Goal: Navigation & Orientation: Find specific page/section

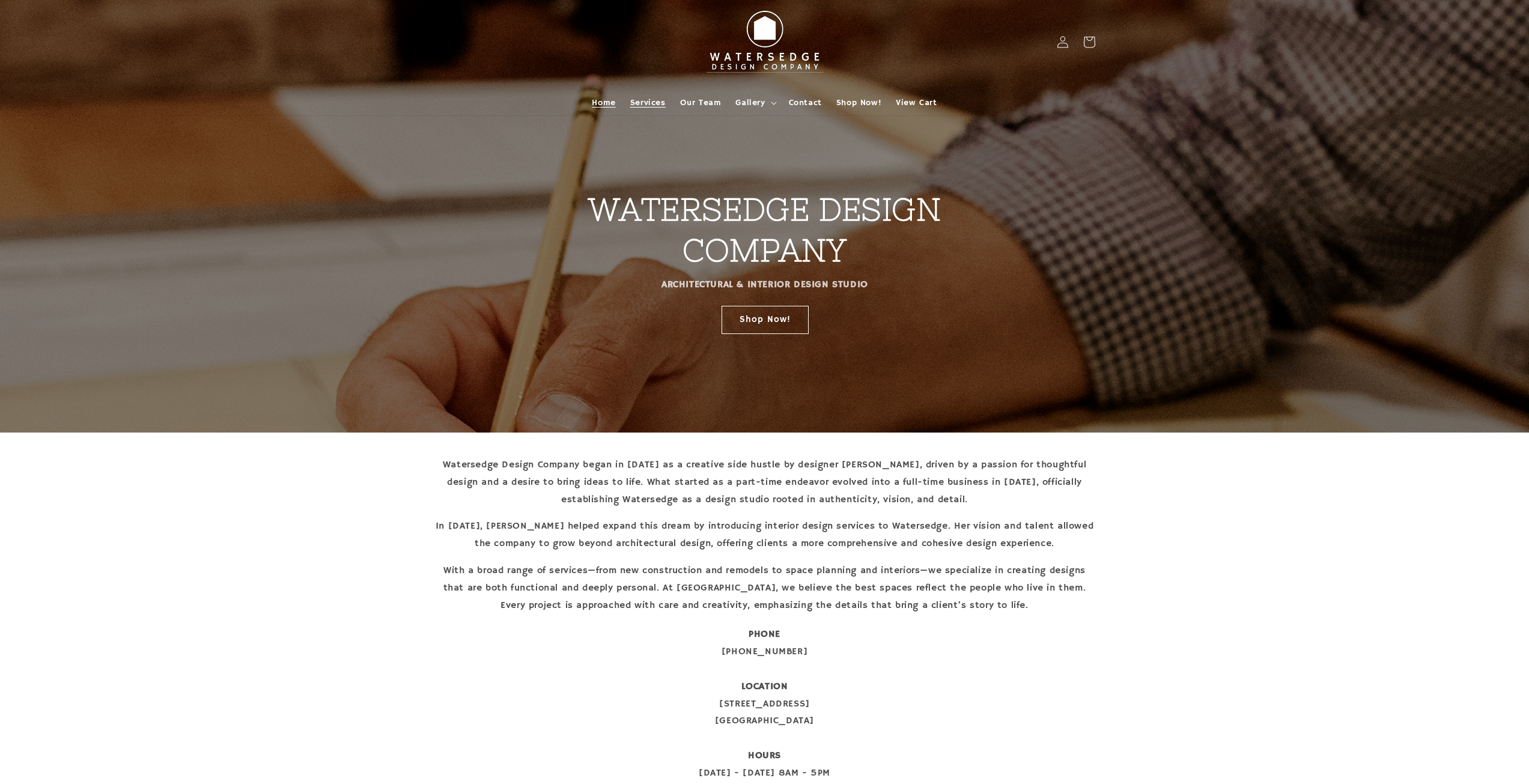
click at [644, 103] on span "Services" at bounding box center [648, 102] width 36 height 11
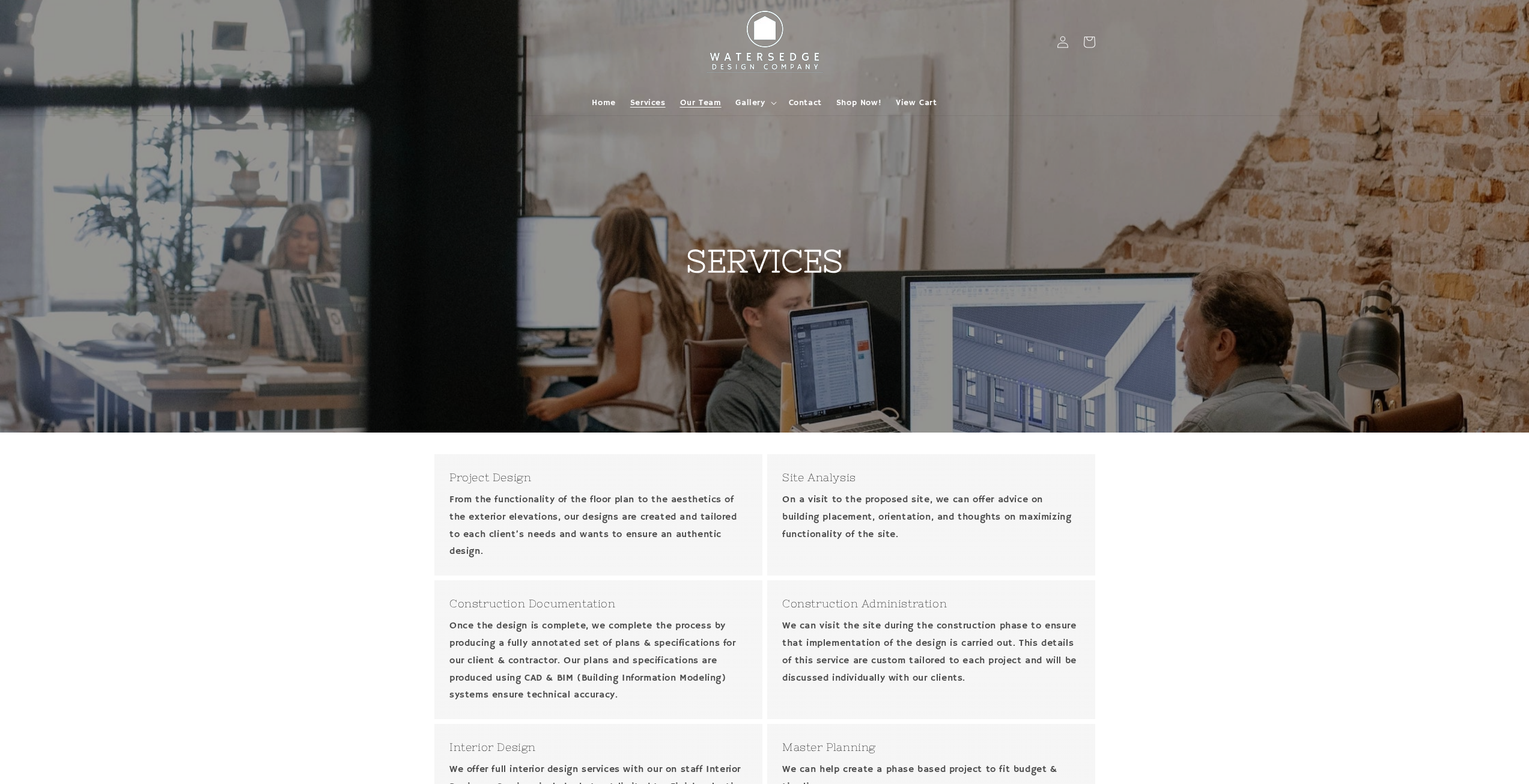
click at [707, 104] on span "Our Team" at bounding box center [701, 102] width 42 height 11
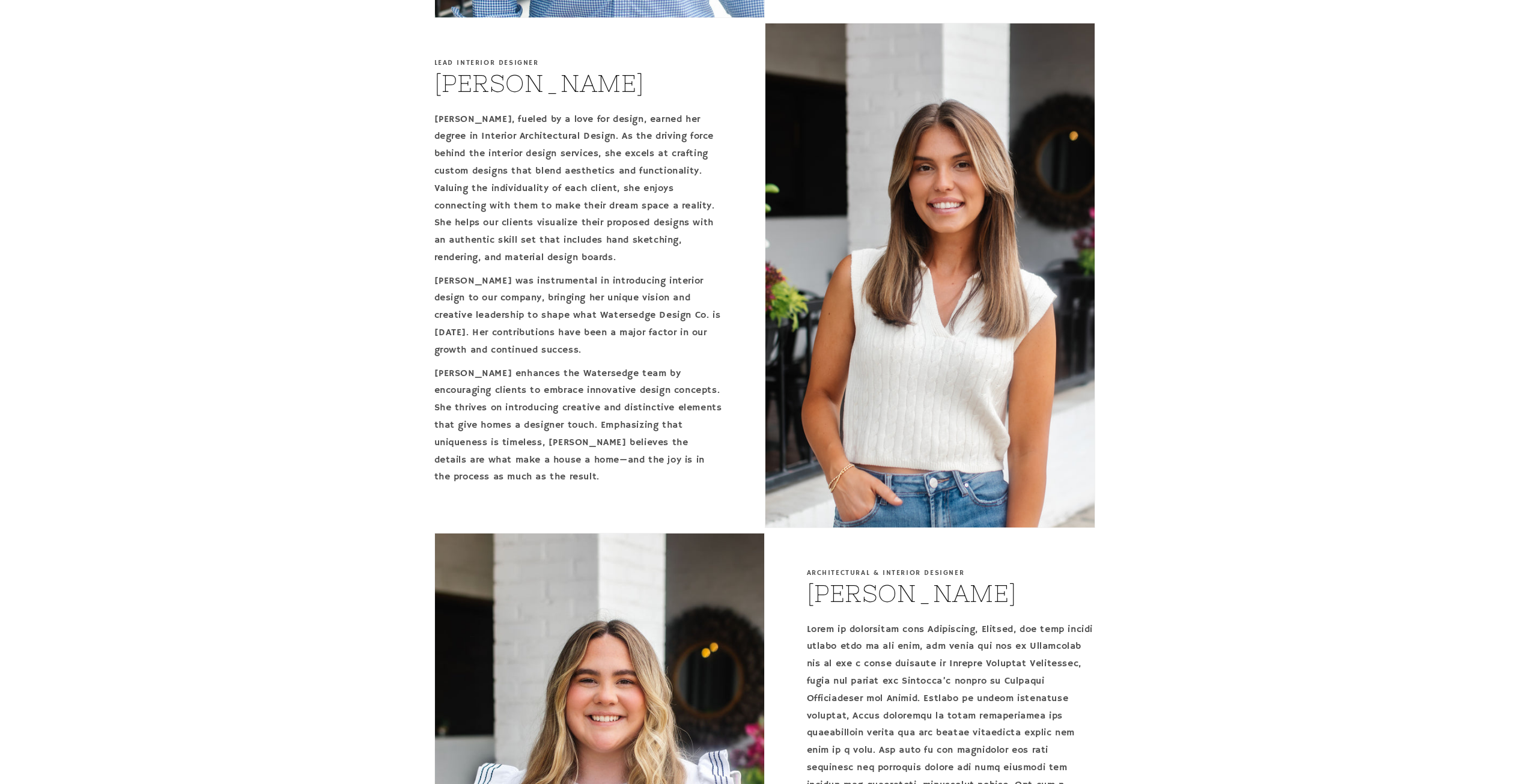
scroll to position [938, 0]
